Goal: Task Accomplishment & Management: Use online tool/utility

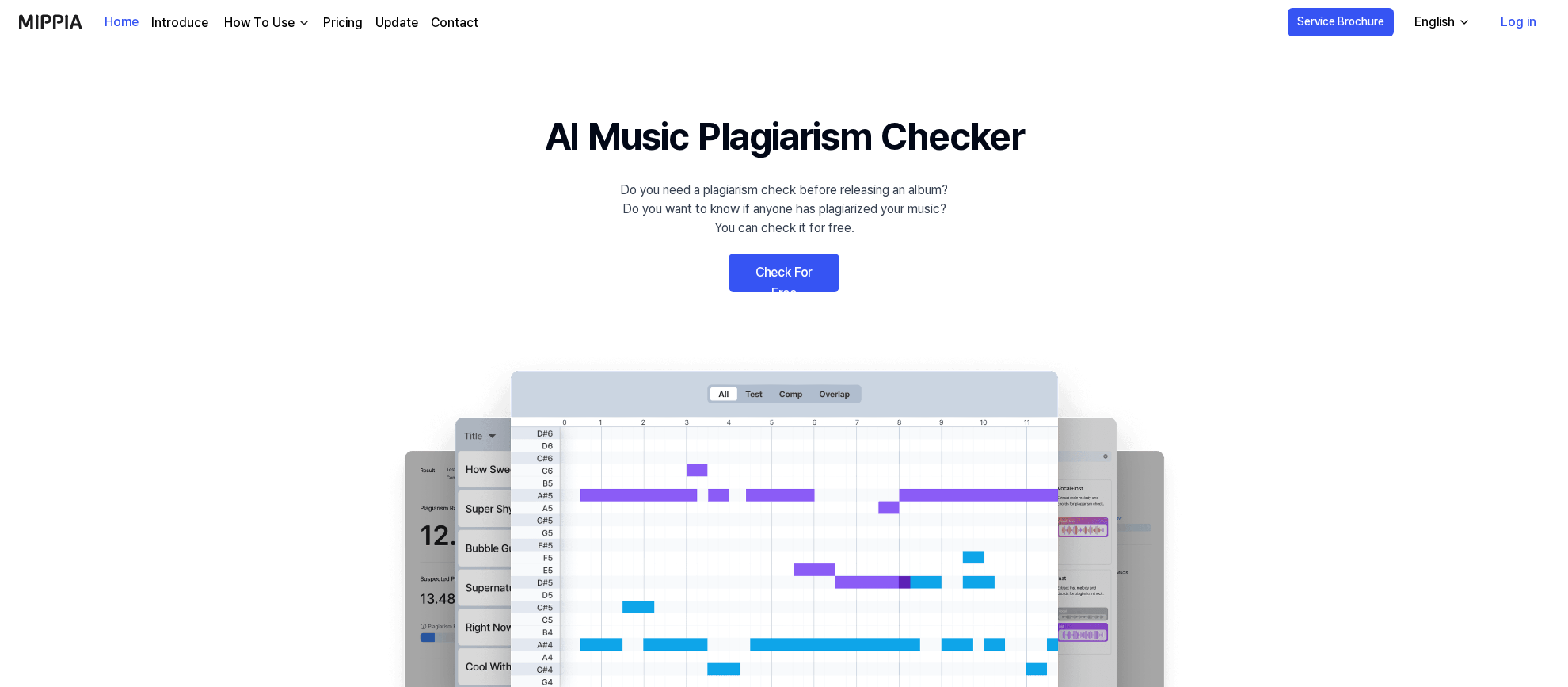
drag, startPoint x: 783, startPoint y: 271, endPoint x: 781, endPoint y: 297, distance: 26.1
click at [783, 271] on link "Check For Free" at bounding box center [784, 273] width 111 height 38
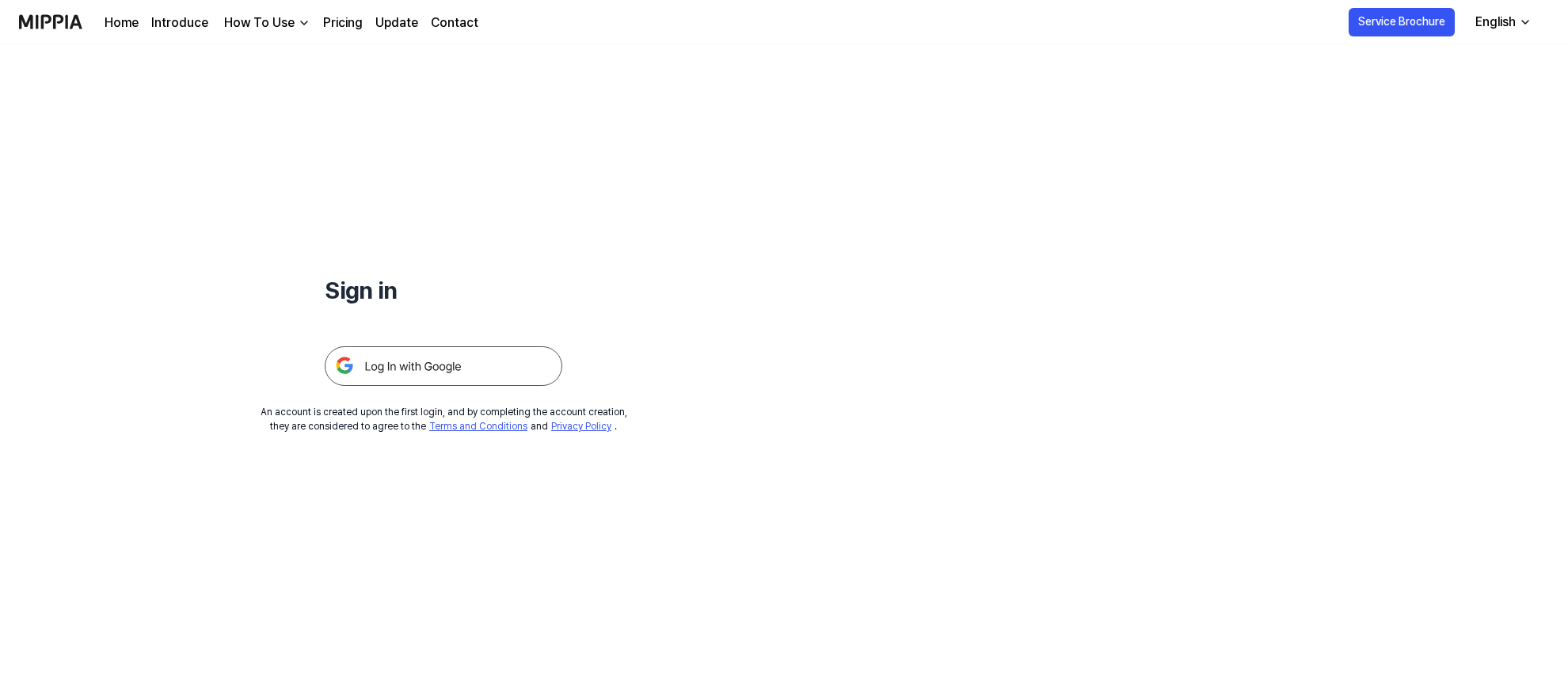
click at [512, 359] on img at bounding box center [443, 366] width 238 height 40
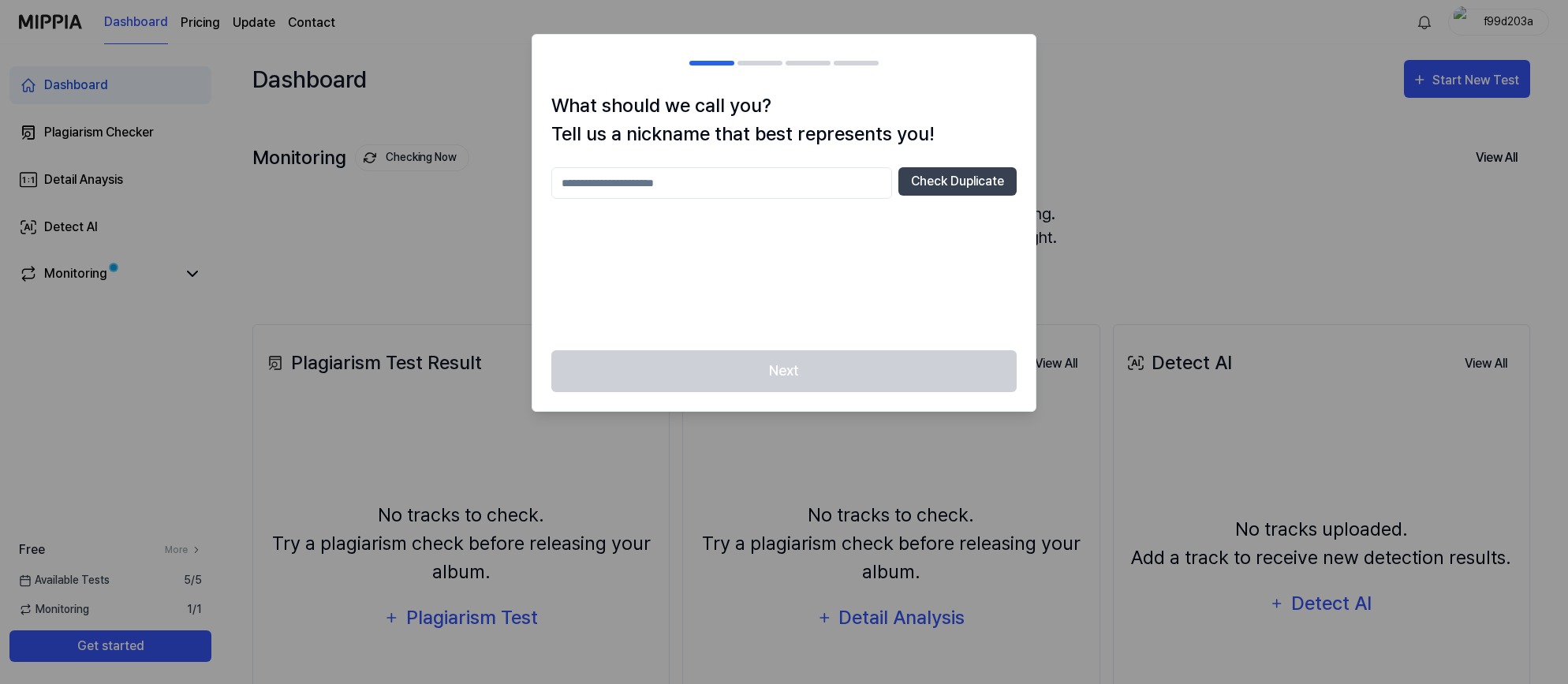
click at [675, 187] on input "text" at bounding box center [722, 183] width 341 height 32
type input "*********"
click at [986, 178] on button "Check Duplicate" at bounding box center [958, 181] width 118 height 29
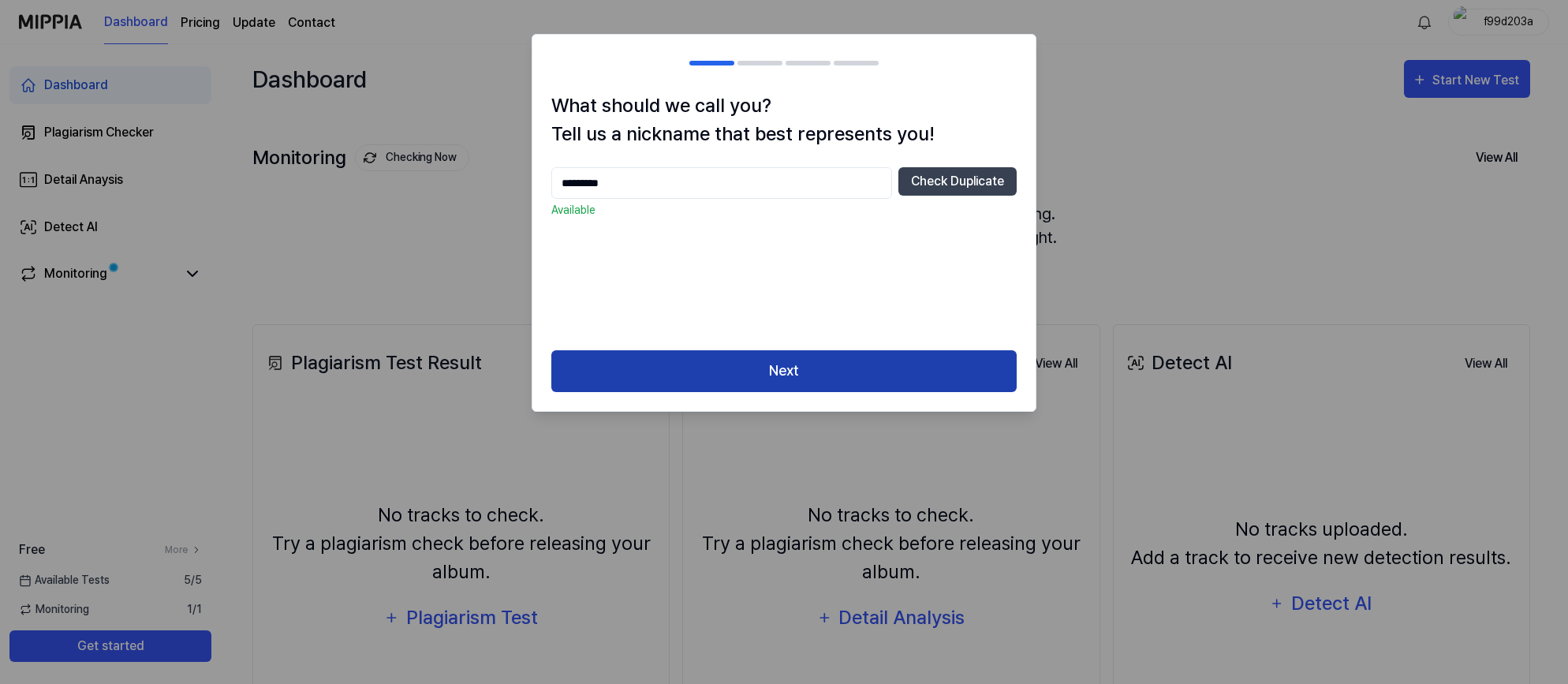
click at [831, 360] on button "Next" at bounding box center [784, 371] width 465 height 42
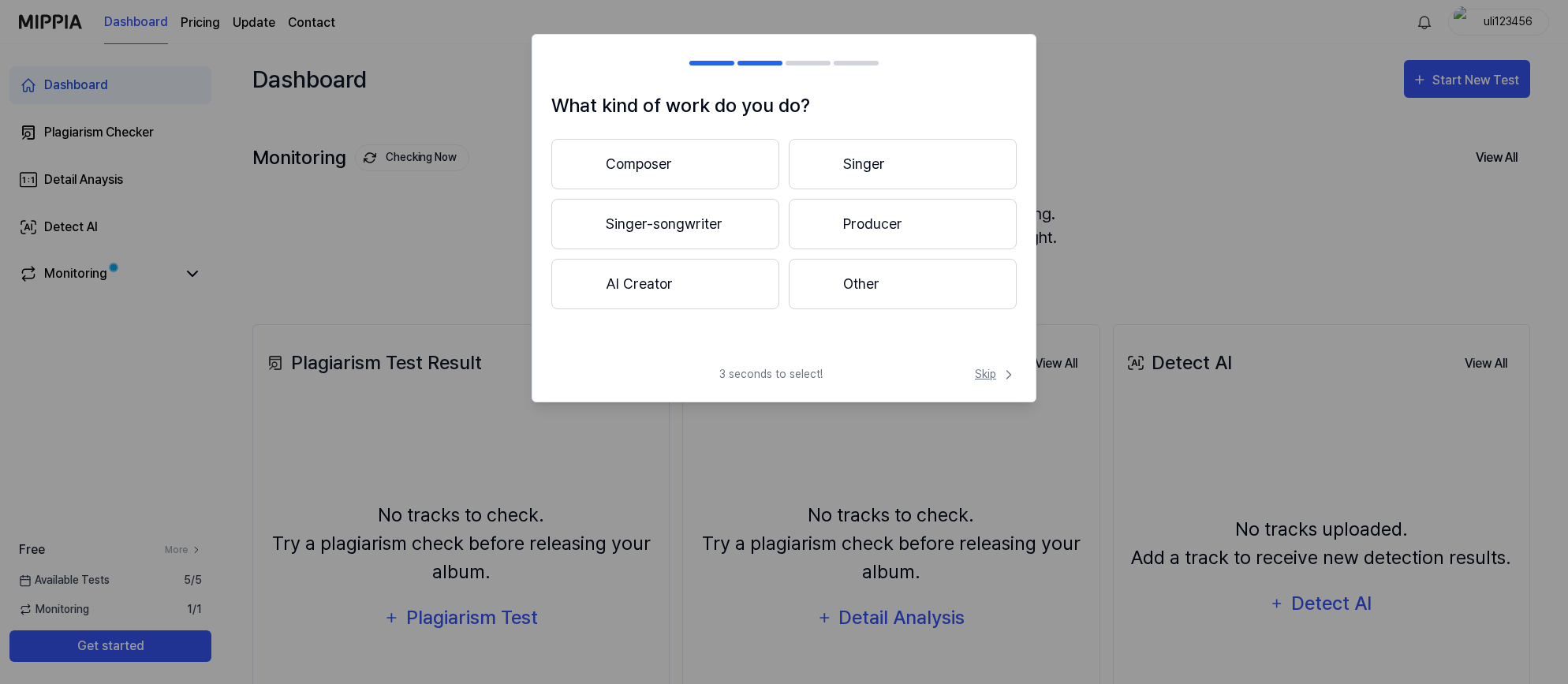
click at [991, 376] on span "Skip" at bounding box center [996, 374] width 42 height 17
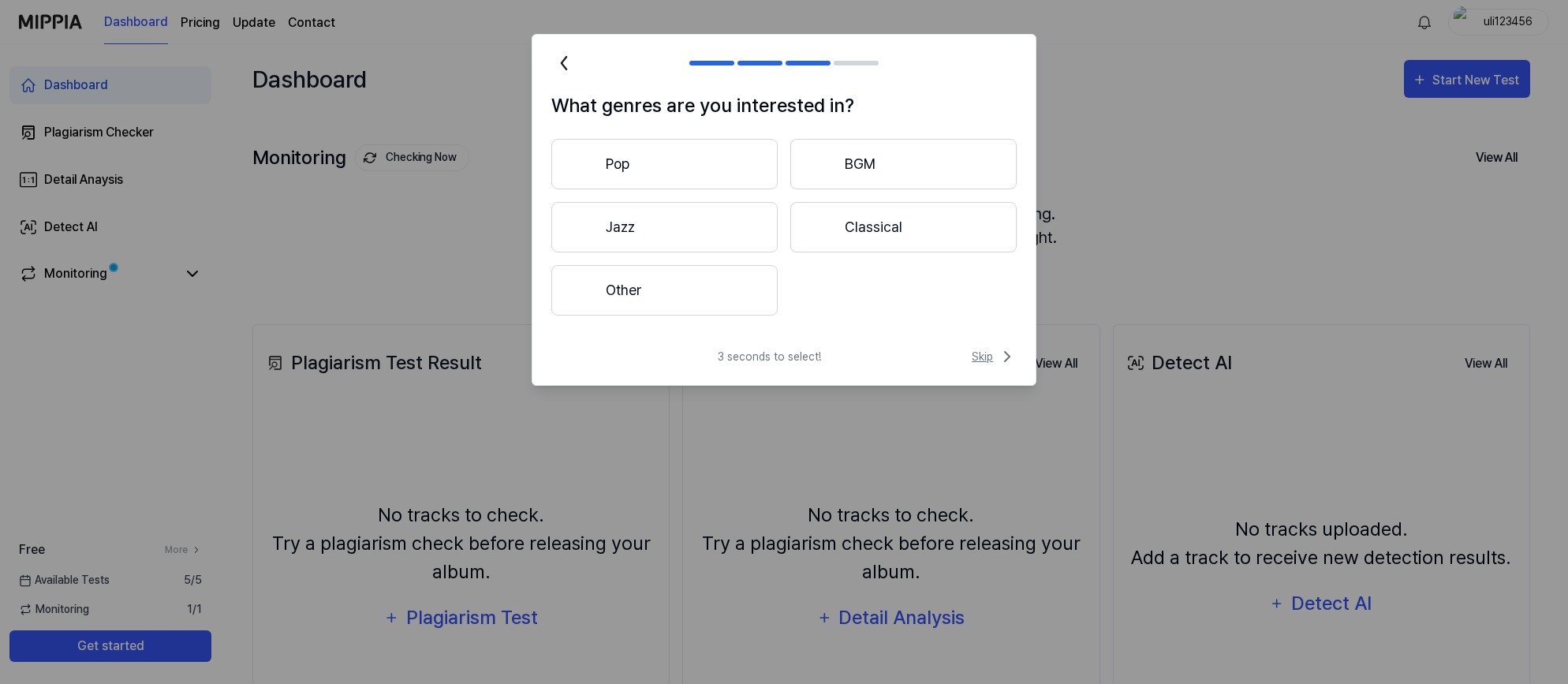
click at [984, 353] on span "Skip" at bounding box center [994, 356] width 45 height 19
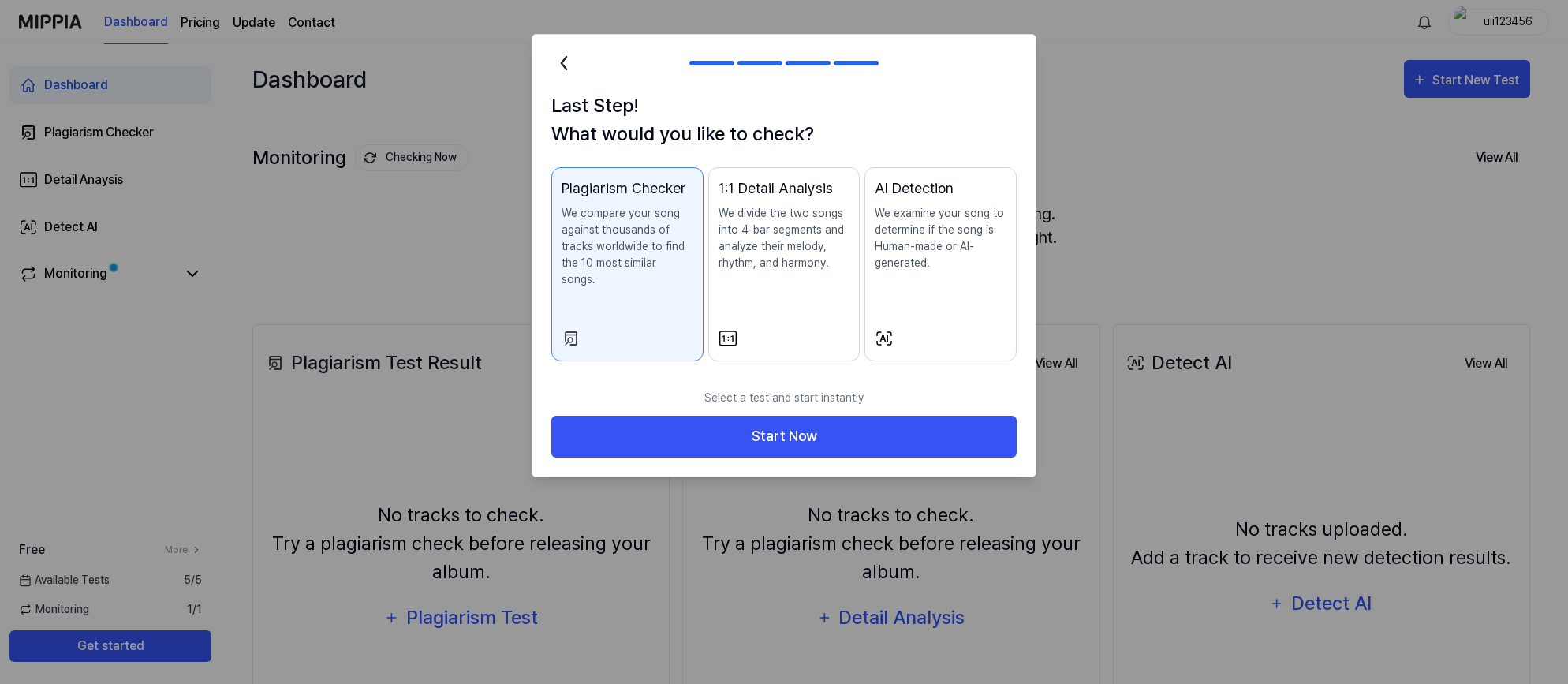
click at [766, 329] on div at bounding box center [784, 338] width 132 height 19
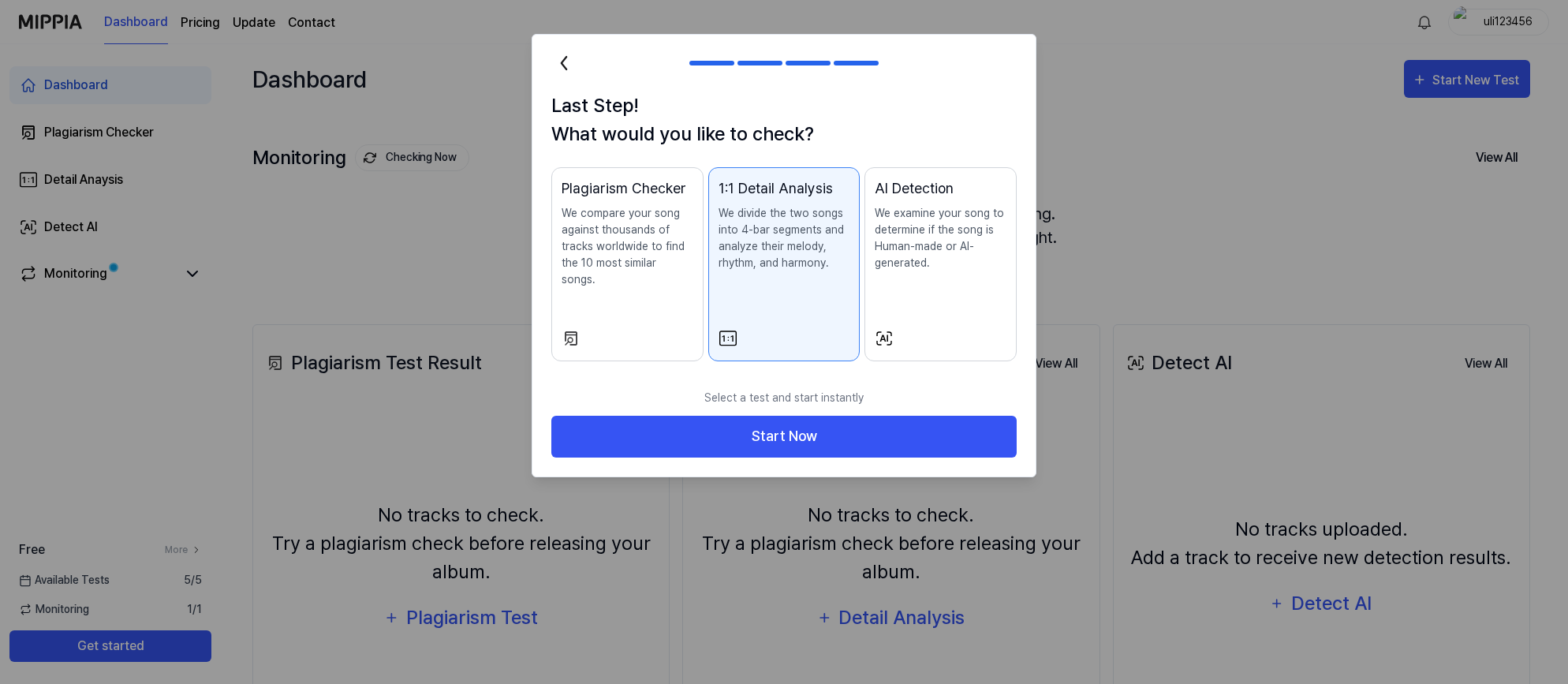
click at [956, 270] on p "We examine your song to determine if the song is Human-made or AI-generated." at bounding box center [941, 238] width 132 height 67
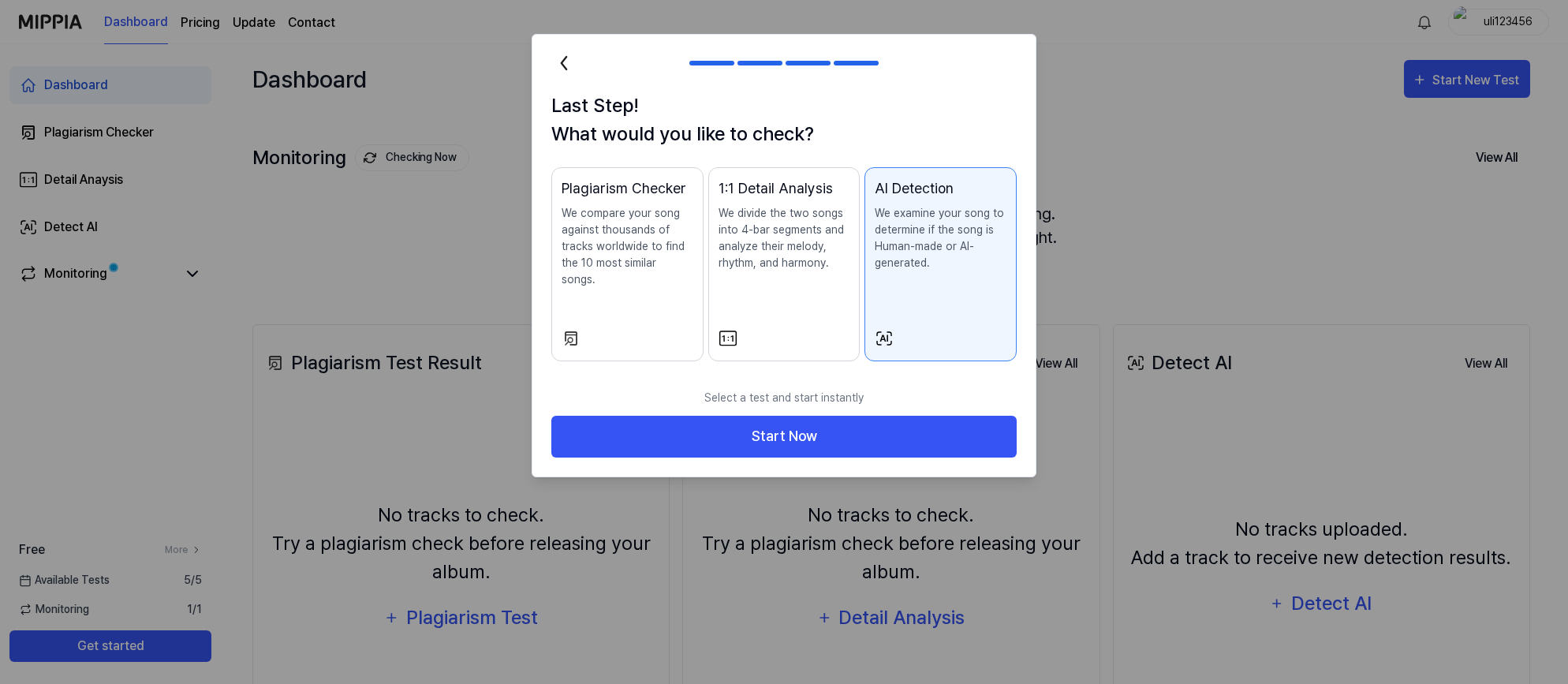
click at [791, 329] on div at bounding box center [784, 338] width 132 height 19
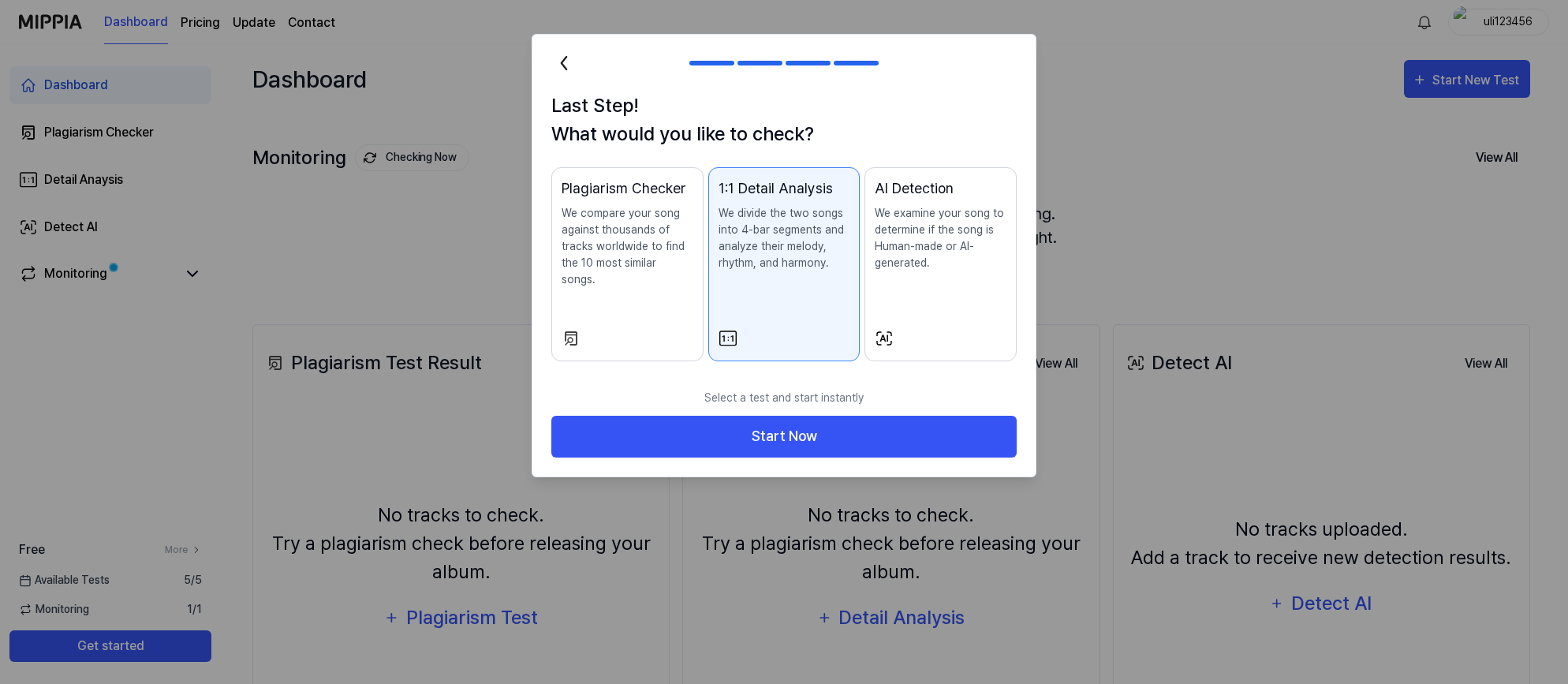
click at [385, 276] on div at bounding box center [784, 342] width 1568 height 684
click at [610, 273] on div "Plagiarism Checker We compare your song against thousands of tracks worldwide t…" at bounding box center [627, 249] width 132 height 142
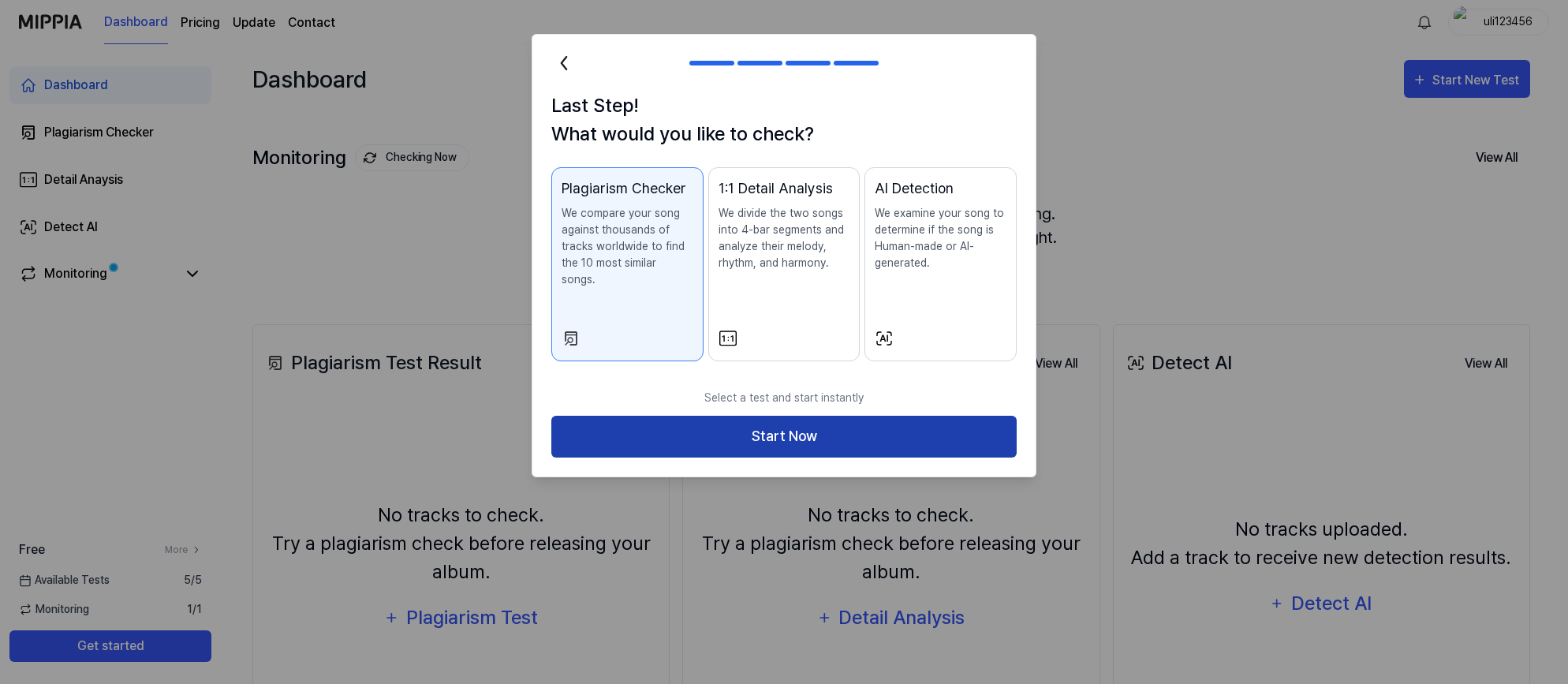
click at [603, 426] on button "Start Now" at bounding box center [784, 436] width 465 height 42
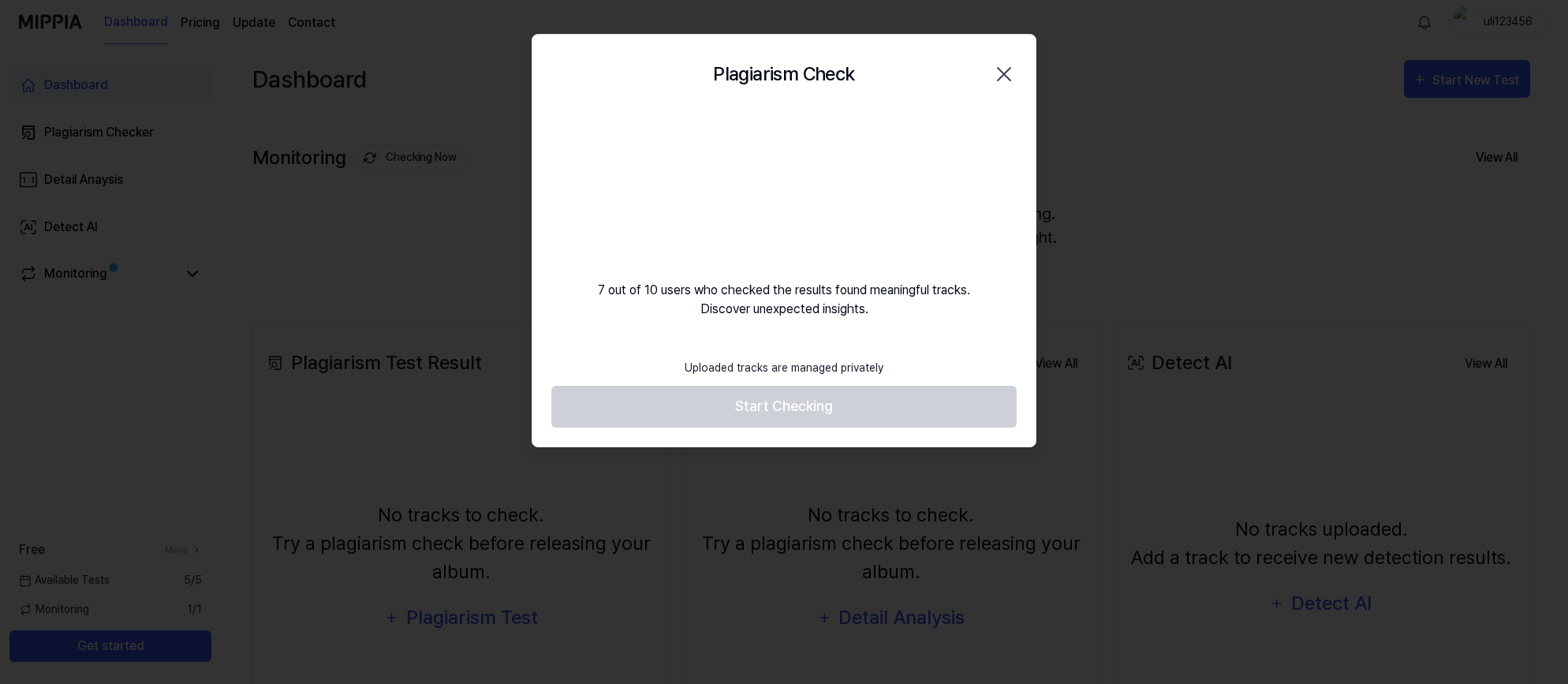
click at [895, 154] on div "7 out of 10 users who checked the results found meaningful tracks. Discover une…" at bounding box center [784, 216] width 503 height 205
click at [786, 412] on footer "Uploaded tracks are managed privately Start Checking" at bounding box center [784, 389] width 465 height 78
drag, startPoint x: 781, startPoint y: 186, endPoint x: 779, endPoint y: 195, distance: 9.2
click at [781, 186] on video at bounding box center [784, 189] width 151 height 151
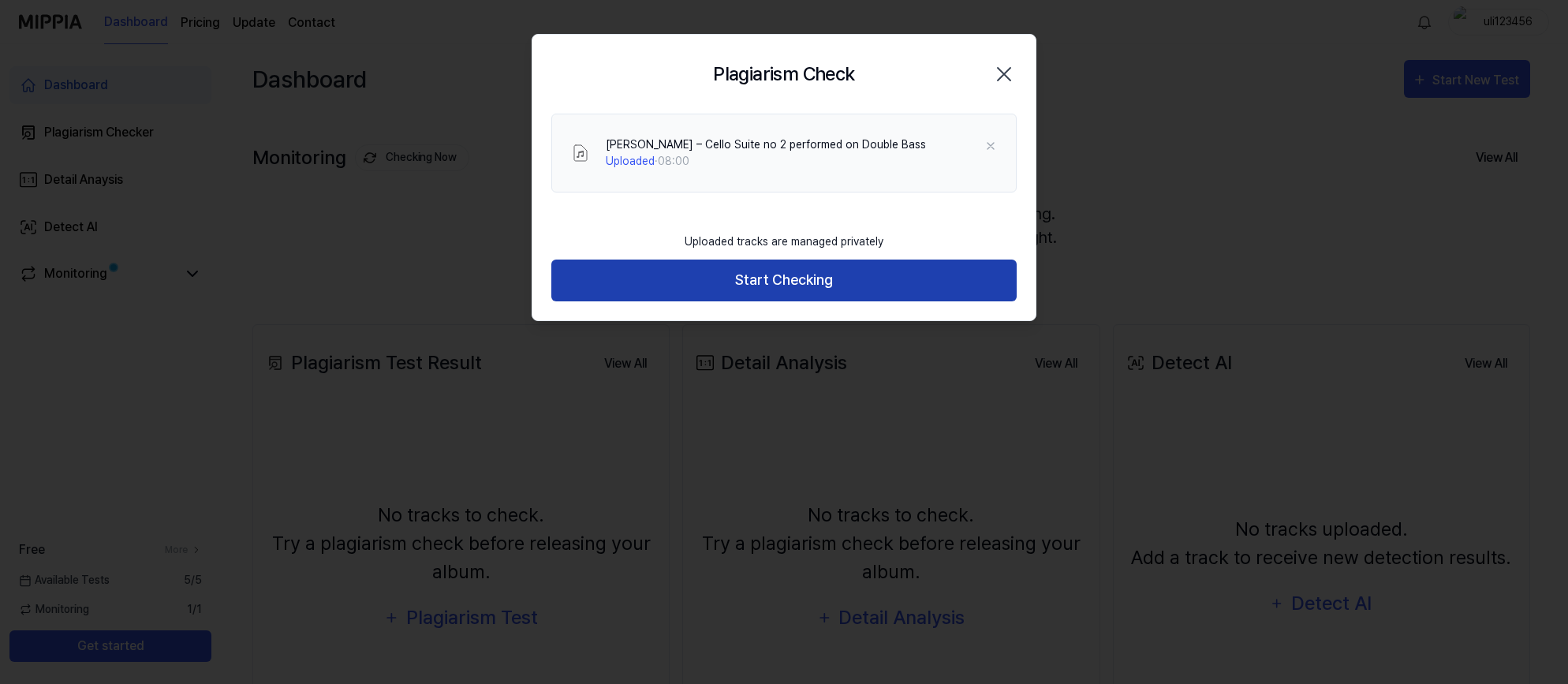
click at [740, 286] on button "Start Checking" at bounding box center [784, 280] width 465 height 42
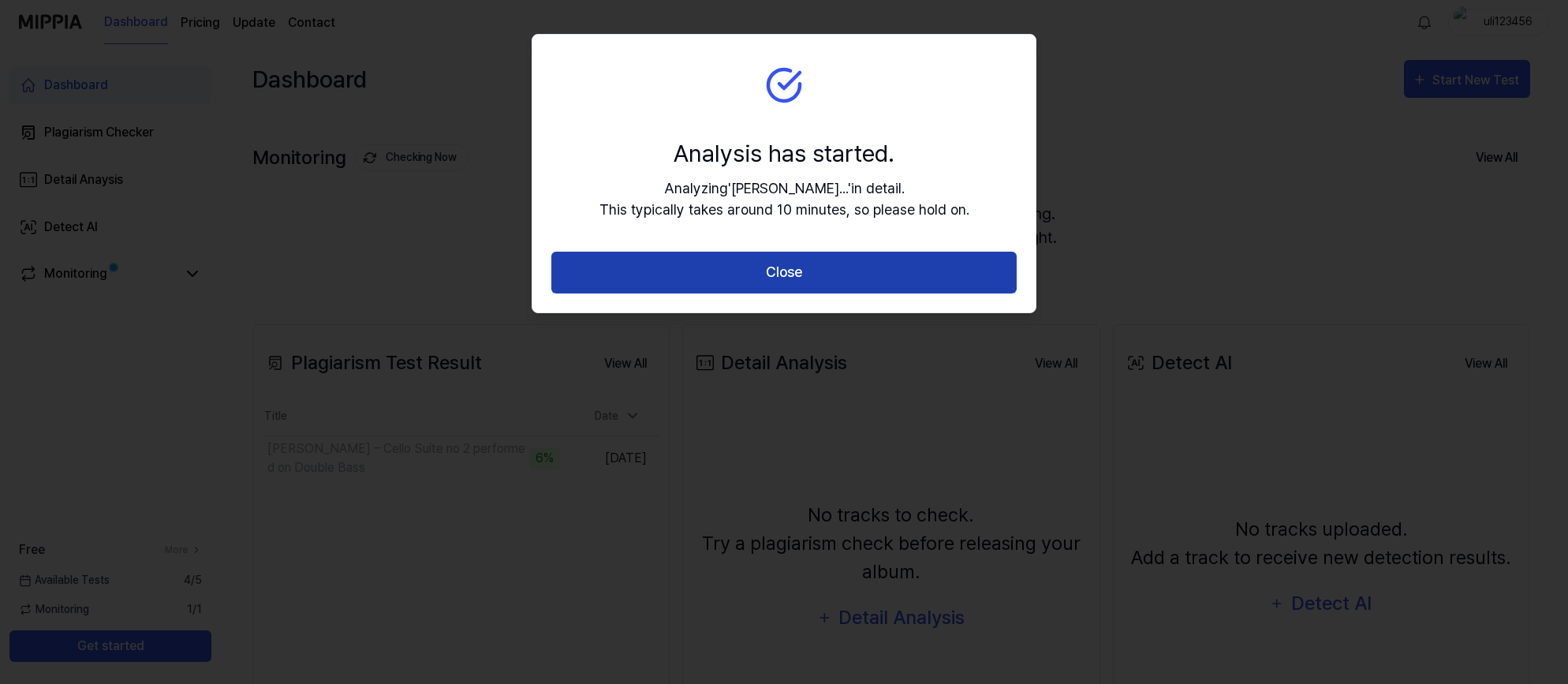
click at [686, 288] on button "Close" at bounding box center [784, 272] width 465 height 42
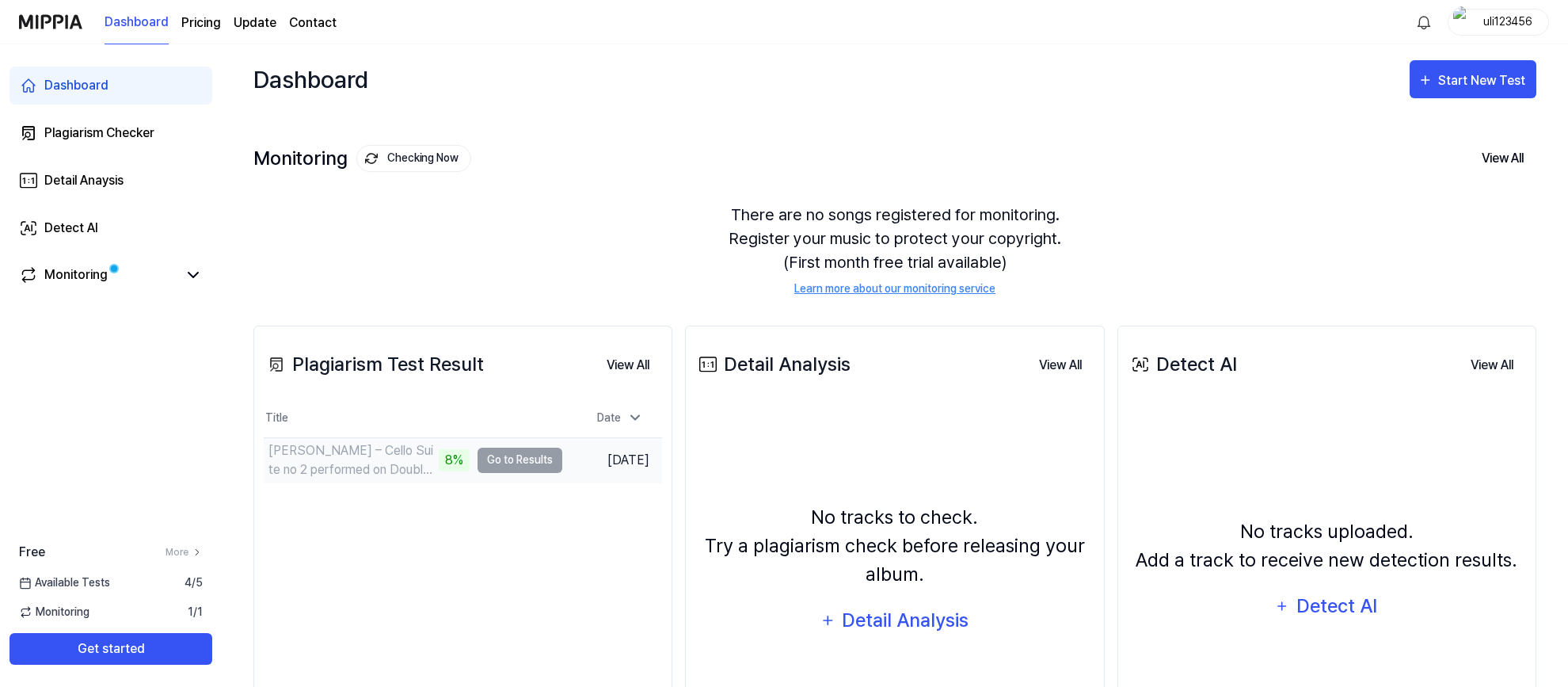
click at [542, 450] on td "J. S. Bach – Cello Suite no 2 performed on Double Bass 8% Go to Results" at bounding box center [412, 460] width 298 height 44
click at [198, 279] on icon at bounding box center [193, 275] width 19 height 19
click at [1496, 91] on button "Start New Test" at bounding box center [1472, 79] width 127 height 38
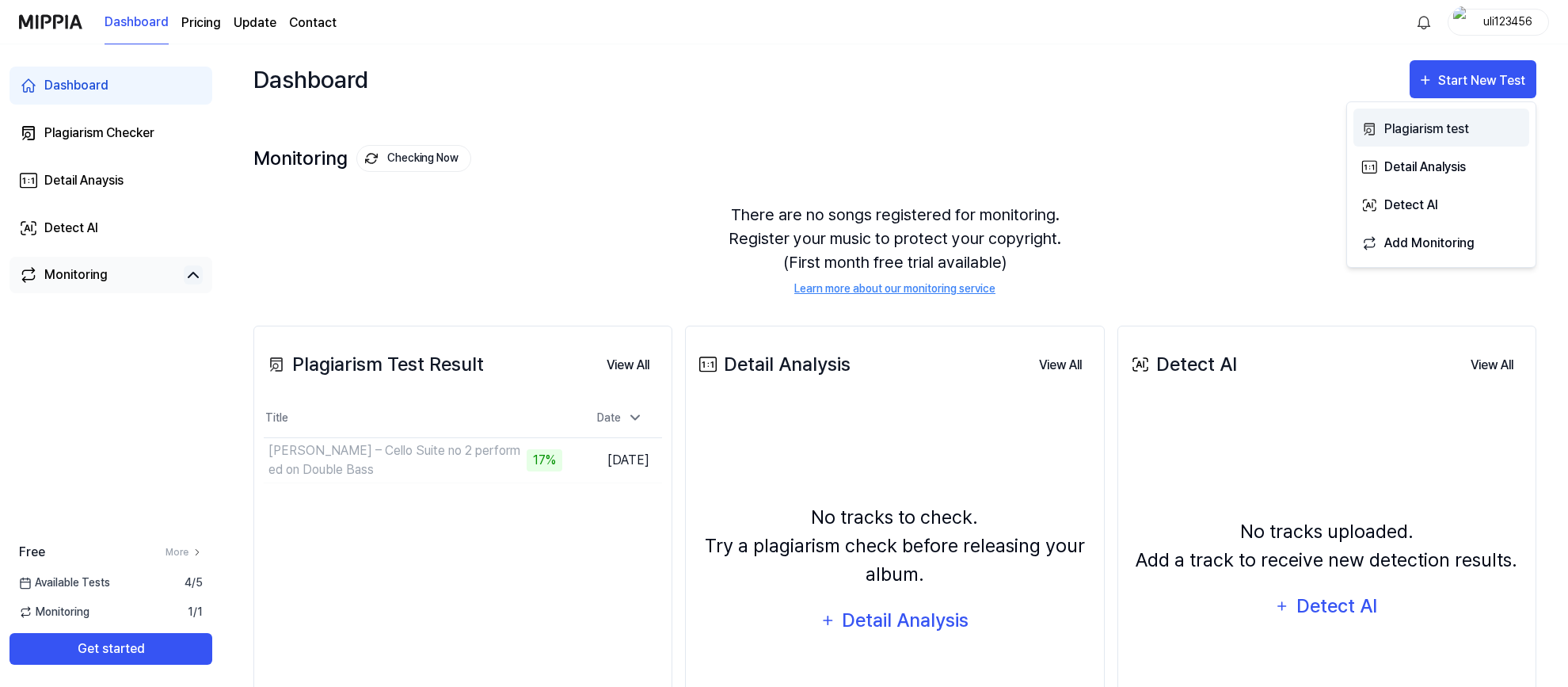
click at [1433, 125] on div "Plagiarism test" at bounding box center [1453, 129] width 138 height 21
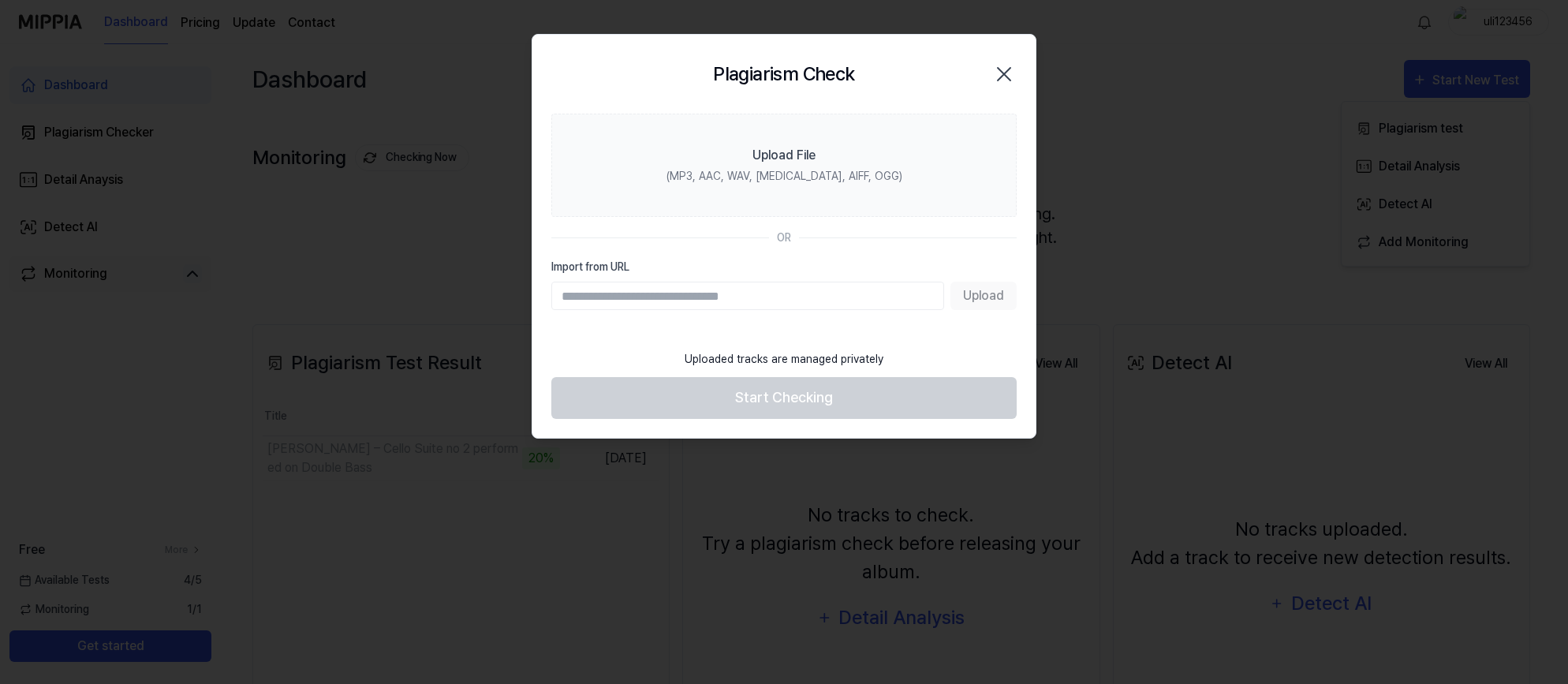
click at [1007, 66] on icon "button" at bounding box center [1003, 74] width 25 height 25
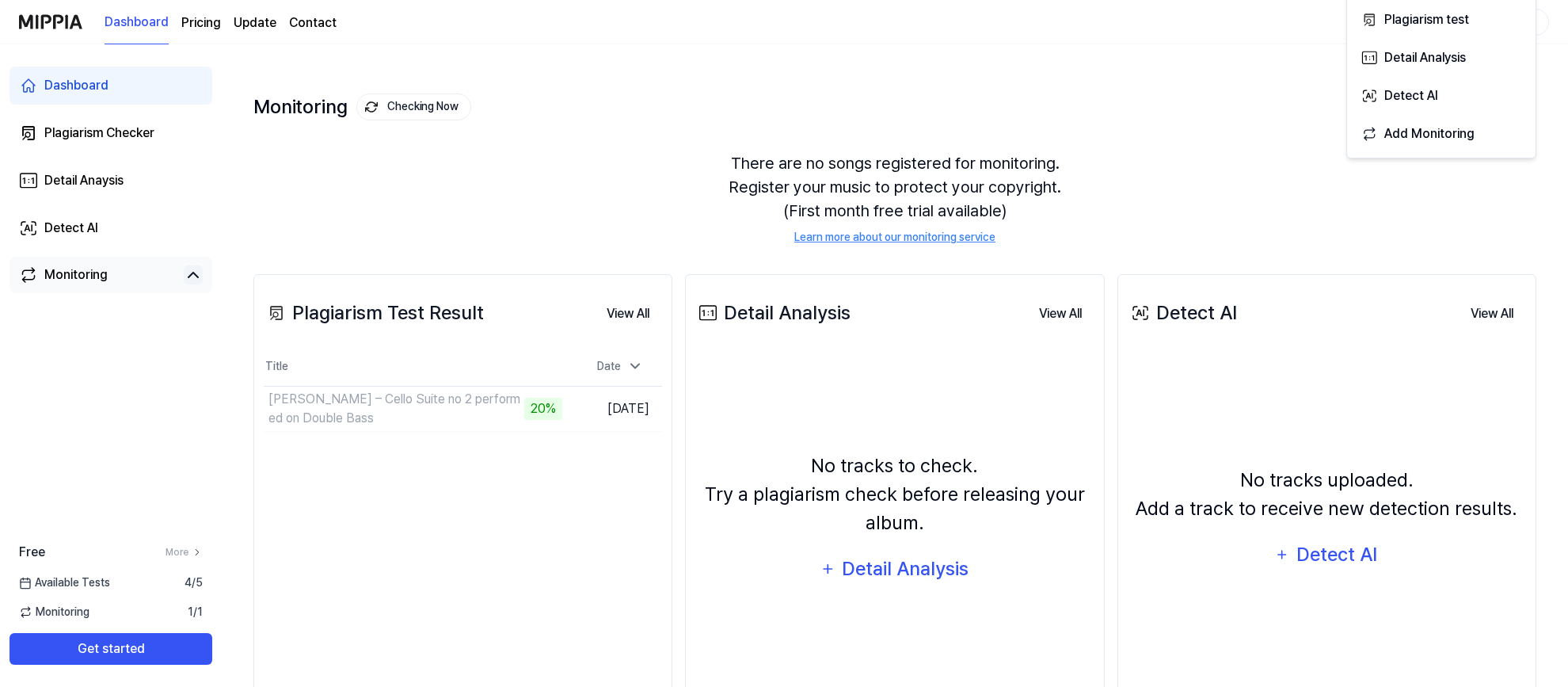
scroll to position [140, 0]
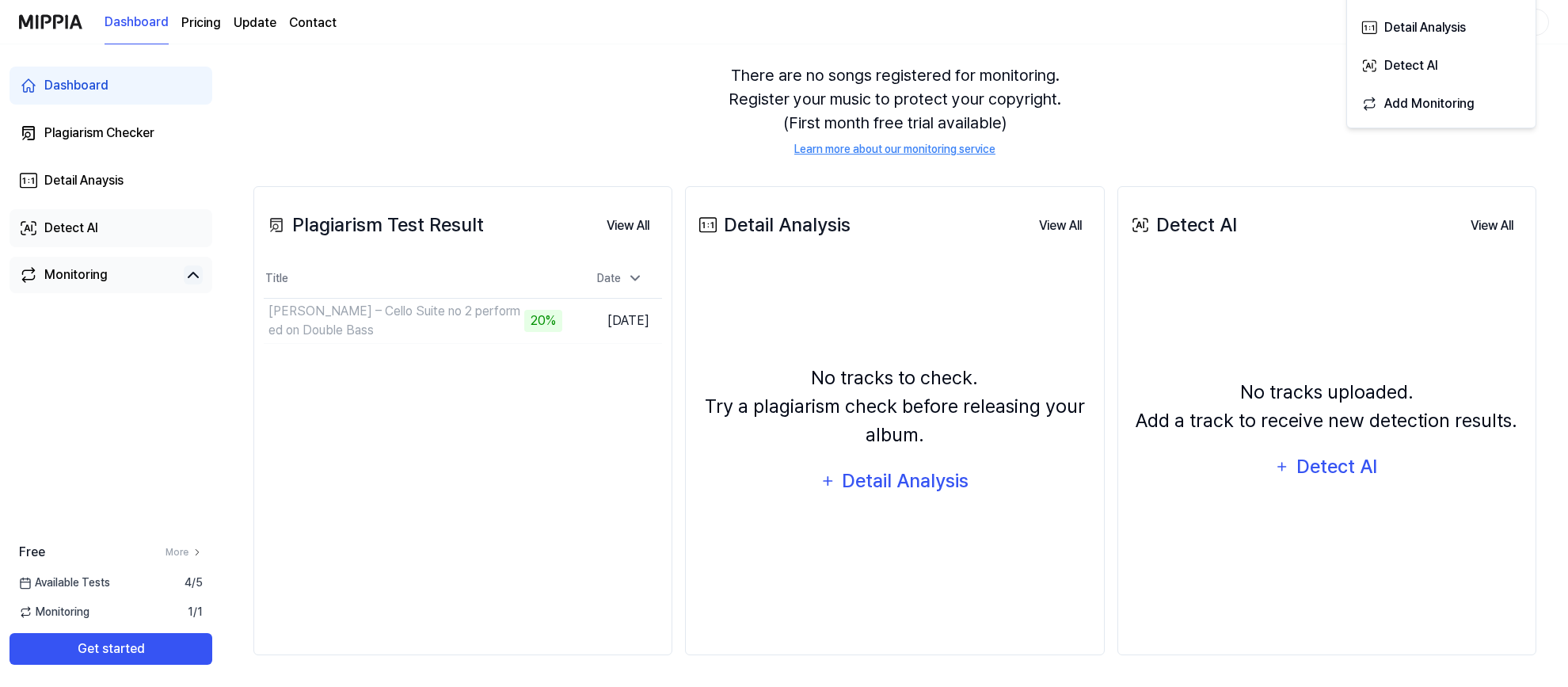
click at [62, 209] on link "Detect AI" at bounding box center [111, 228] width 203 height 38
click at [93, 248] on div "Dashboard Plagiarism Checker Detail Anaysis Detect AI Monitoring" at bounding box center [111, 179] width 222 height 271
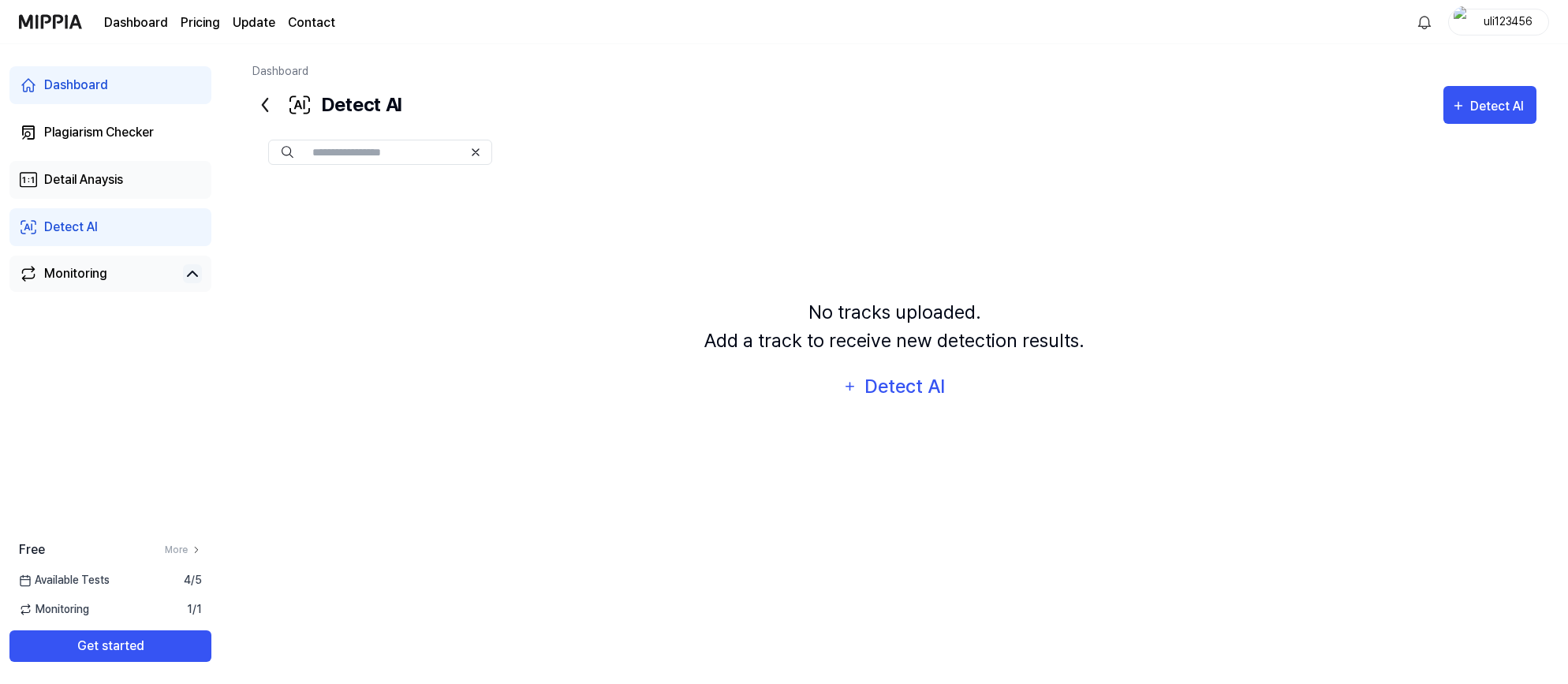
click at [138, 178] on link "Detail Anaysis" at bounding box center [110, 180] width 202 height 38
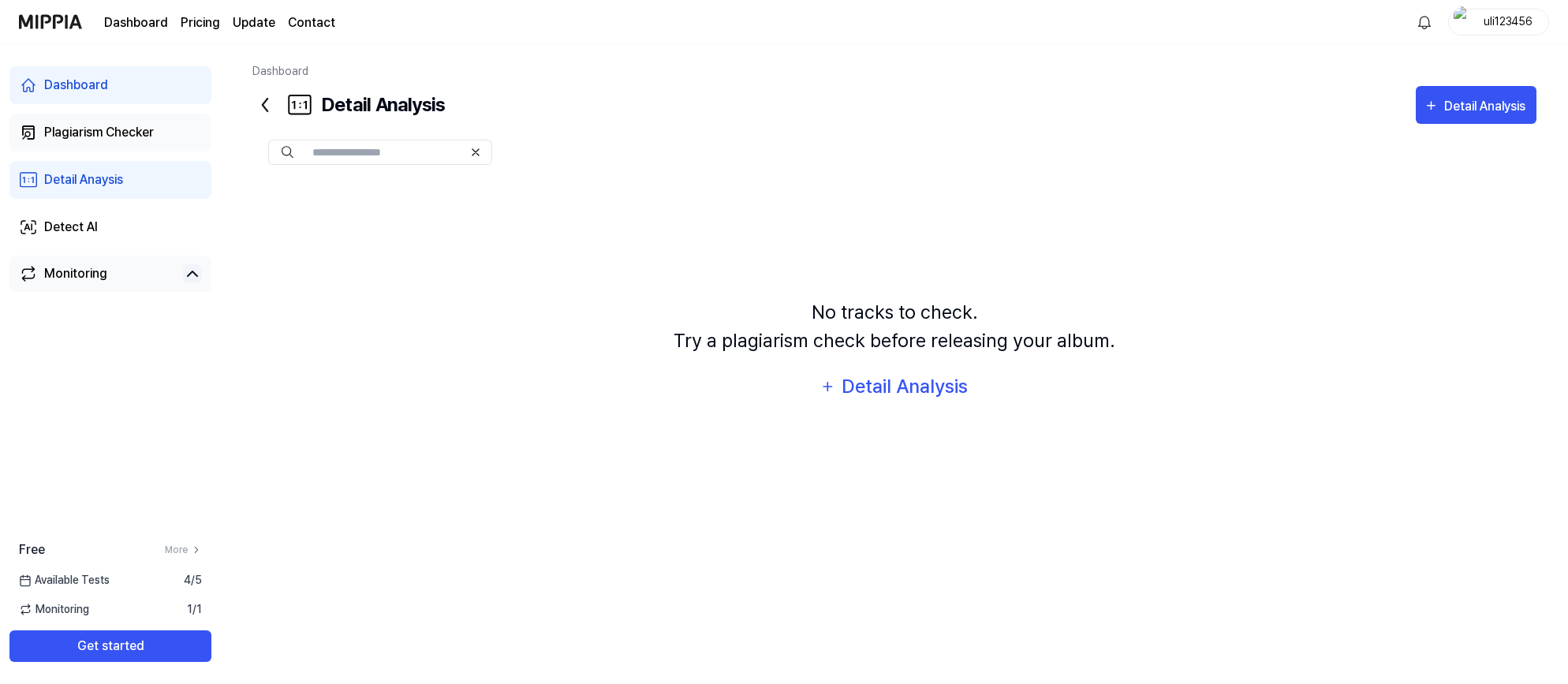
click at [70, 126] on div "Plagiarism Checker" at bounding box center [98, 132] width 109 height 19
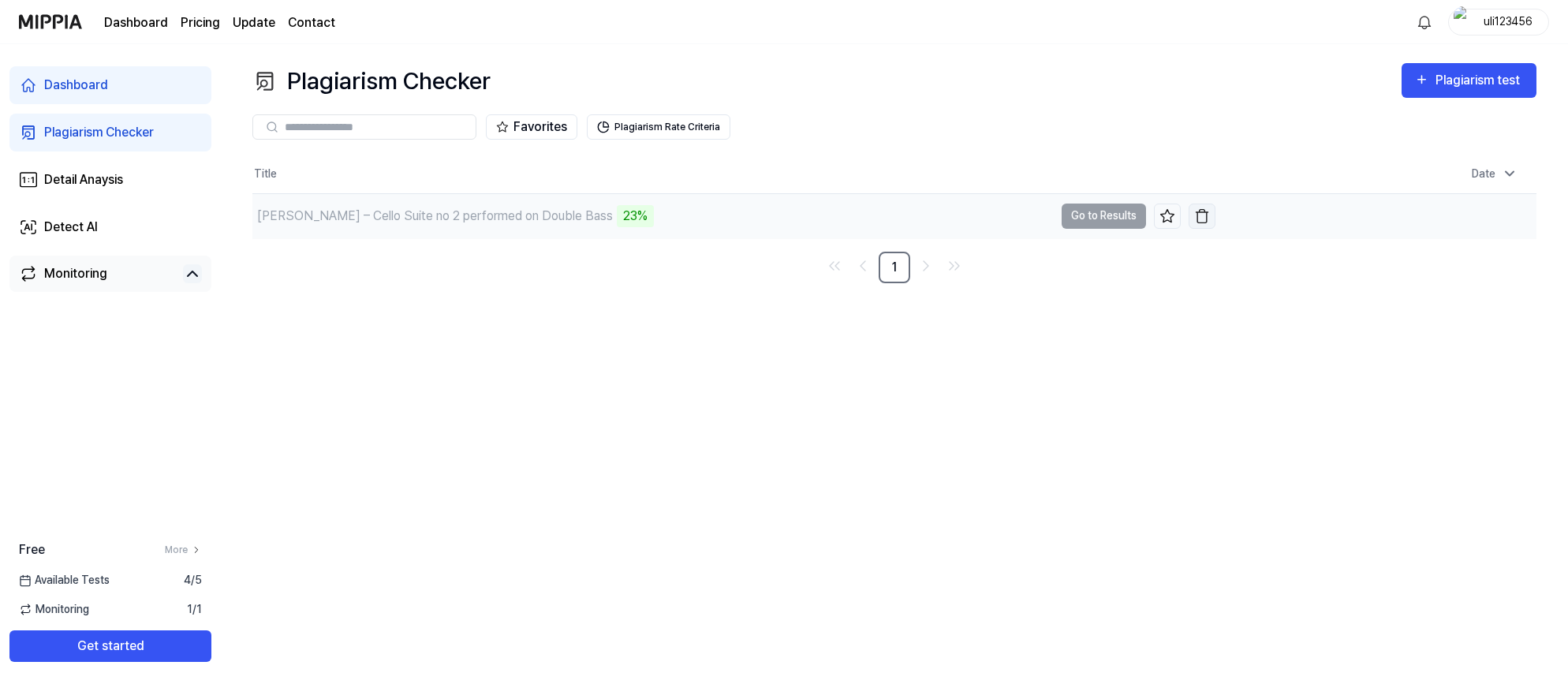
click at [1197, 216] on img "button" at bounding box center [1202, 216] width 16 height 16
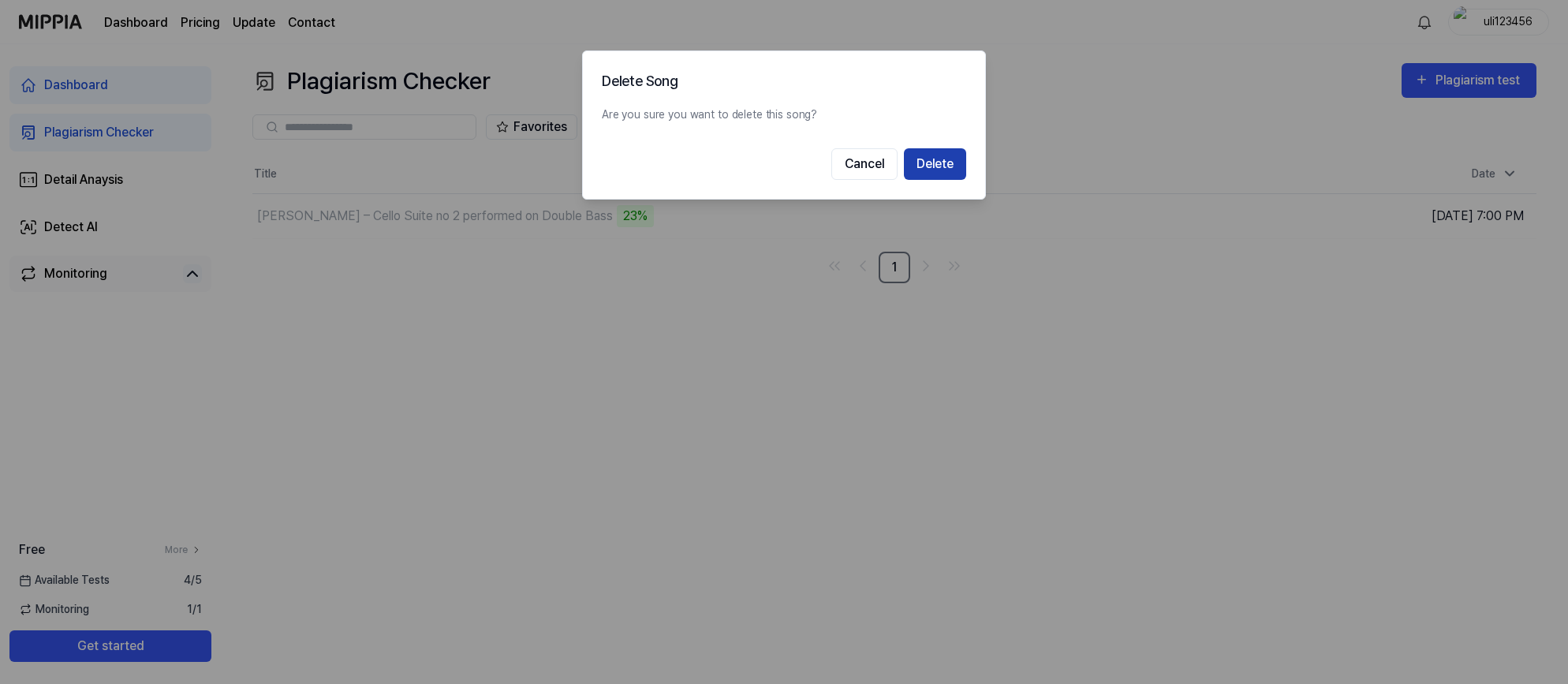
click at [957, 174] on button "Delete" at bounding box center [935, 164] width 63 height 32
